Goal: Obtain resource: Obtain resource

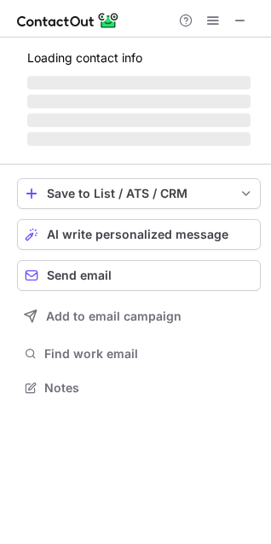
scroll to position [371, 271]
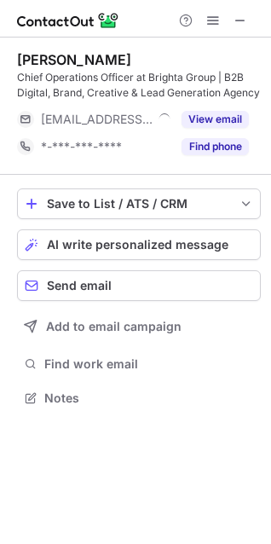
scroll to position [386, 271]
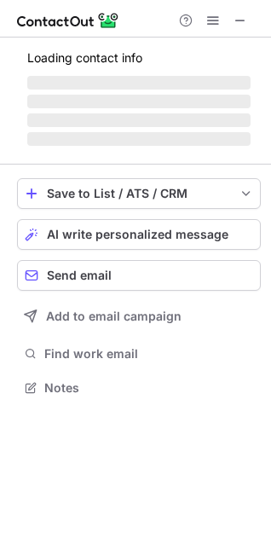
scroll to position [398, 271]
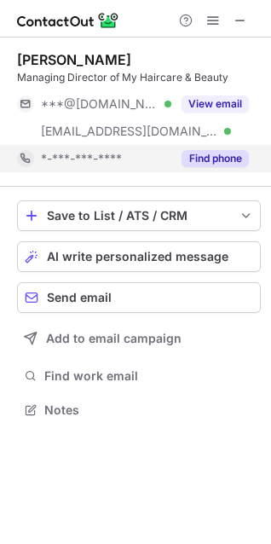
click at [230, 156] on button "Find phone" at bounding box center [215, 158] width 67 height 17
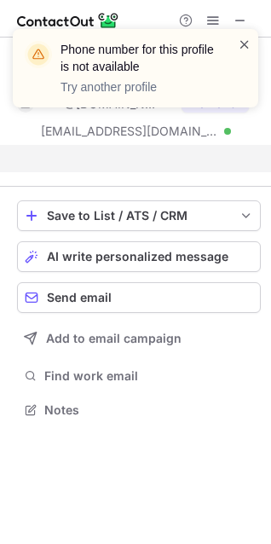
scroll to position [371, 271]
click at [244, 45] on span at bounding box center [245, 44] width 14 height 17
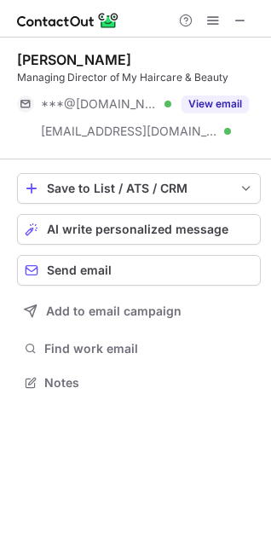
click at [229, 101] on button "View email" at bounding box center [215, 103] width 67 height 17
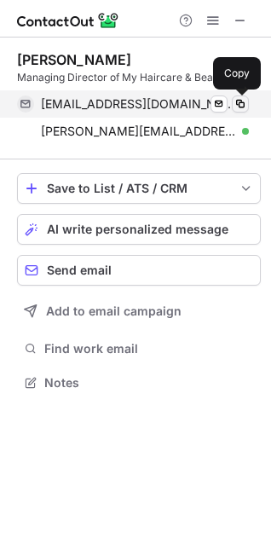
click at [247, 103] on button at bounding box center [240, 103] width 17 height 17
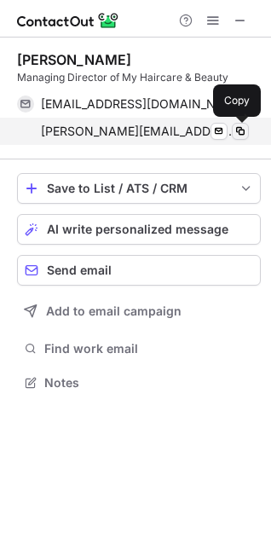
click at [238, 137] on span at bounding box center [241, 131] width 14 height 14
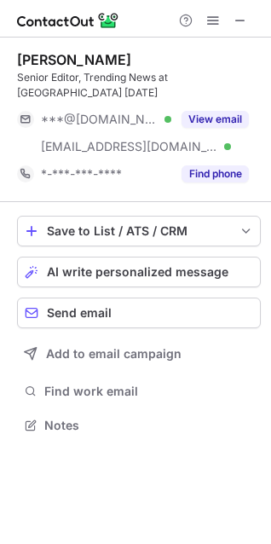
scroll to position [398, 271]
